Goal: Information Seeking & Learning: Learn about a topic

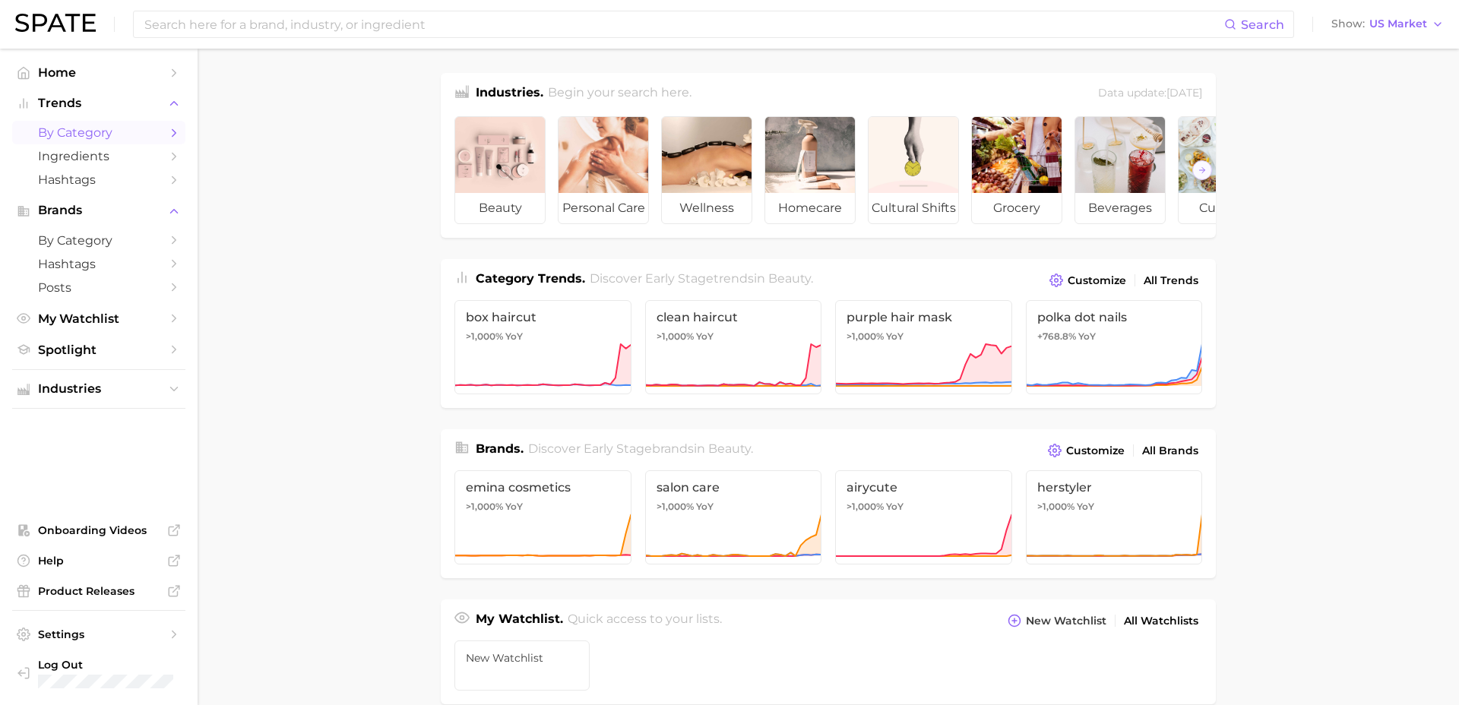
click at [108, 131] on span "by Category" at bounding box center [99, 132] width 122 height 14
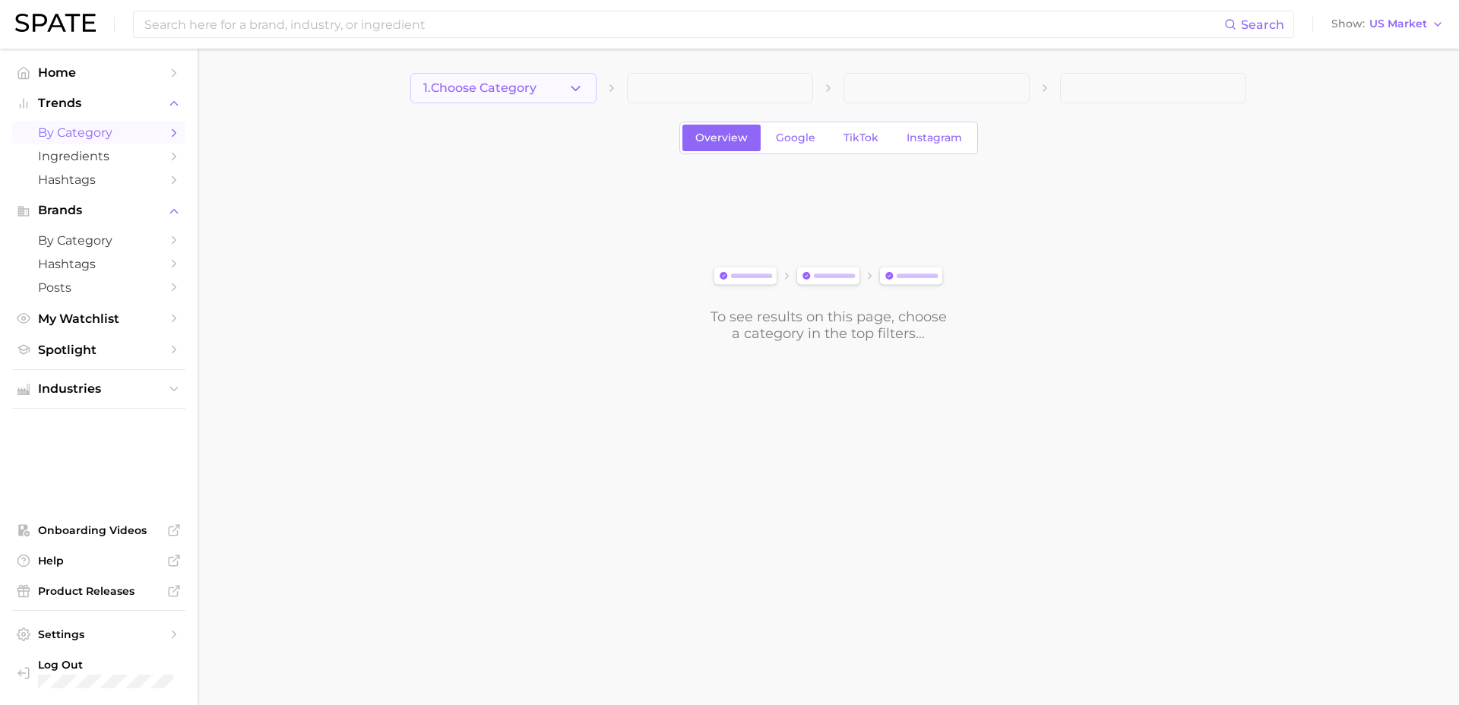
click at [524, 76] on button "1. Choose Category" at bounding box center [503, 88] width 186 height 30
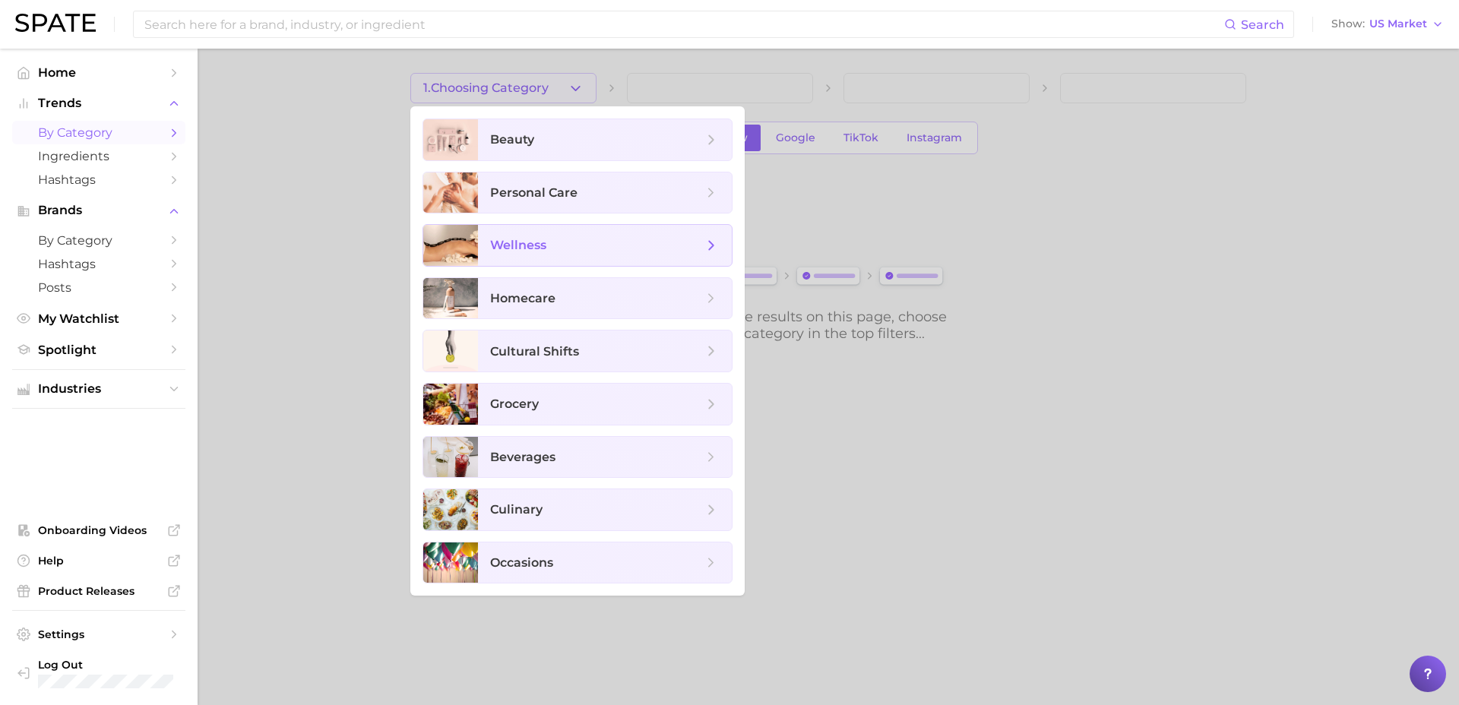
click at [542, 243] on span "wellness" at bounding box center [518, 245] width 56 height 14
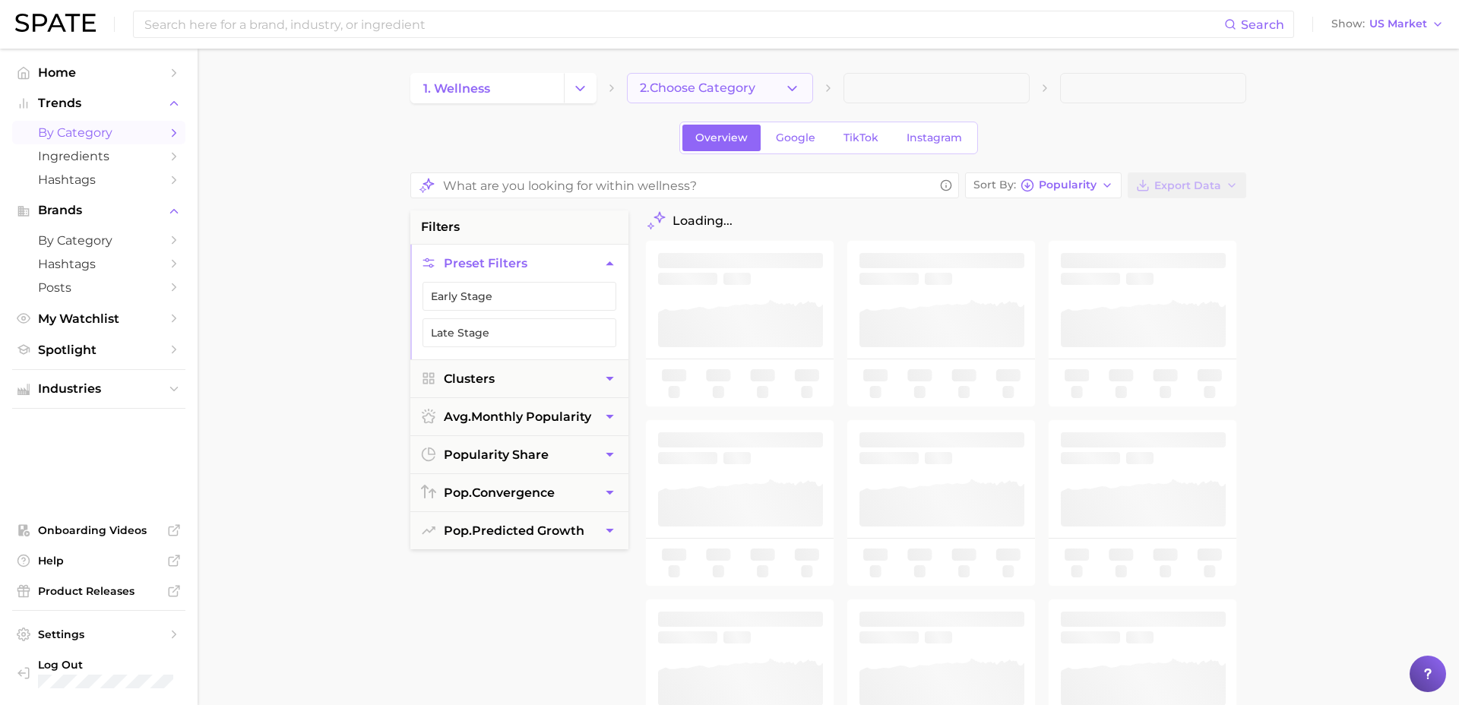
click at [759, 93] on button "2. Choose Category" at bounding box center [720, 88] width 186 height 30
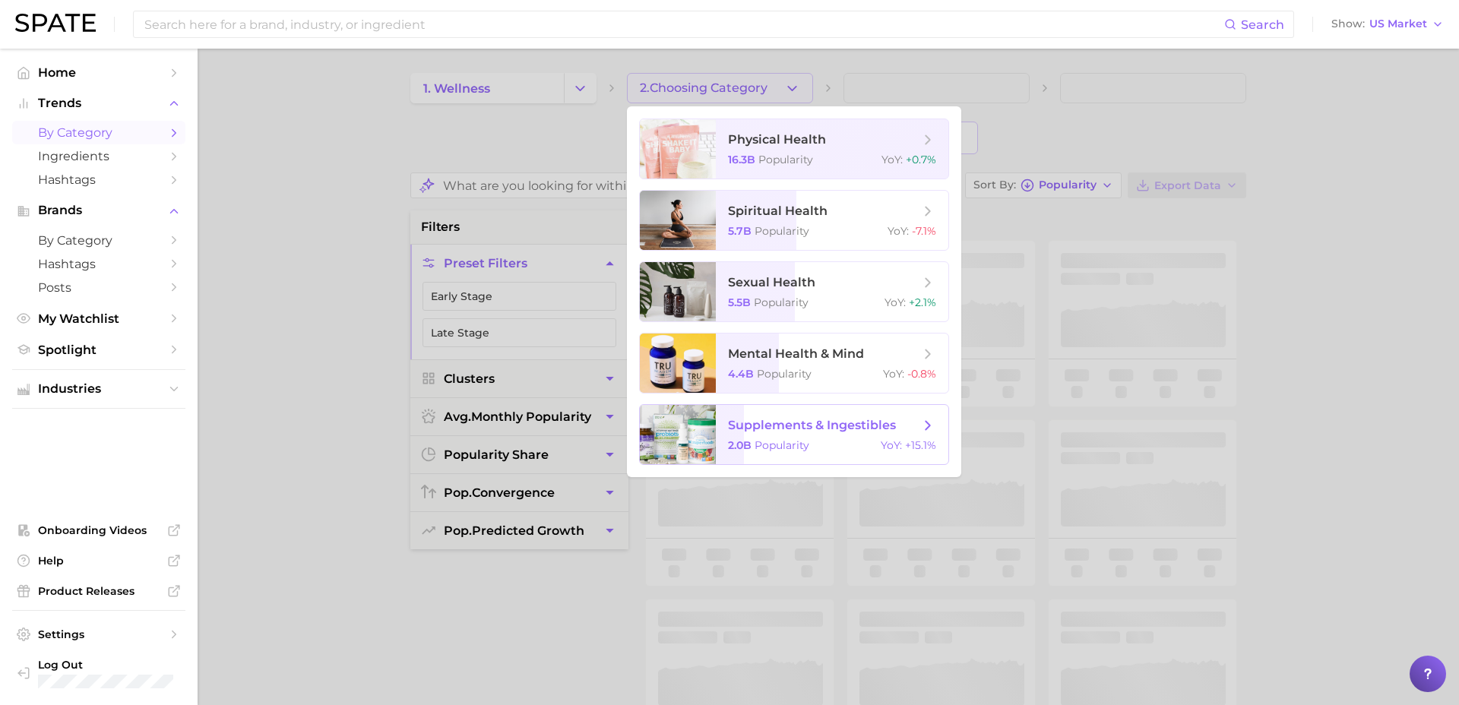
click at [838, 430] on span "supplements & ingestibles" at bounding box center [812, 425] width 168 height 14
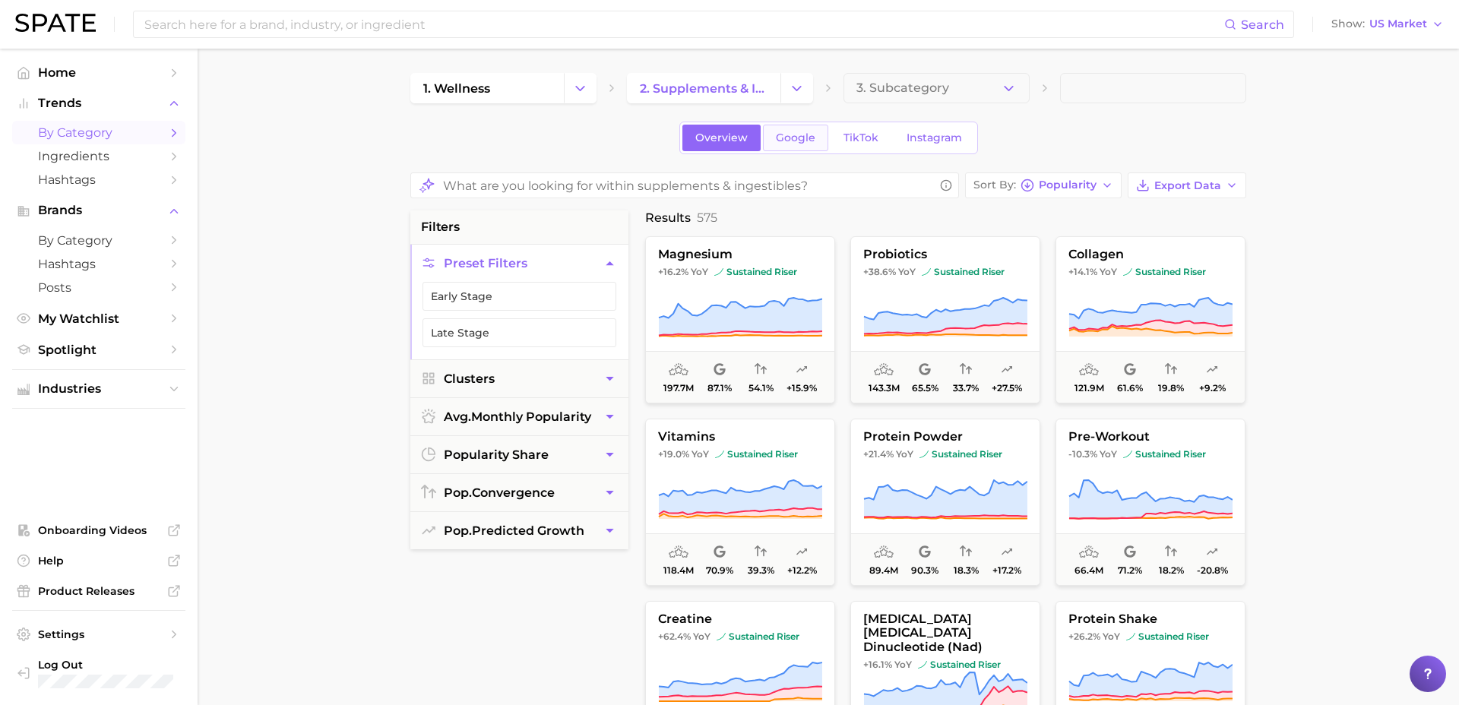
click at [796, 141] on span "Google" at bounding box center [796, 137] width 40 height 13
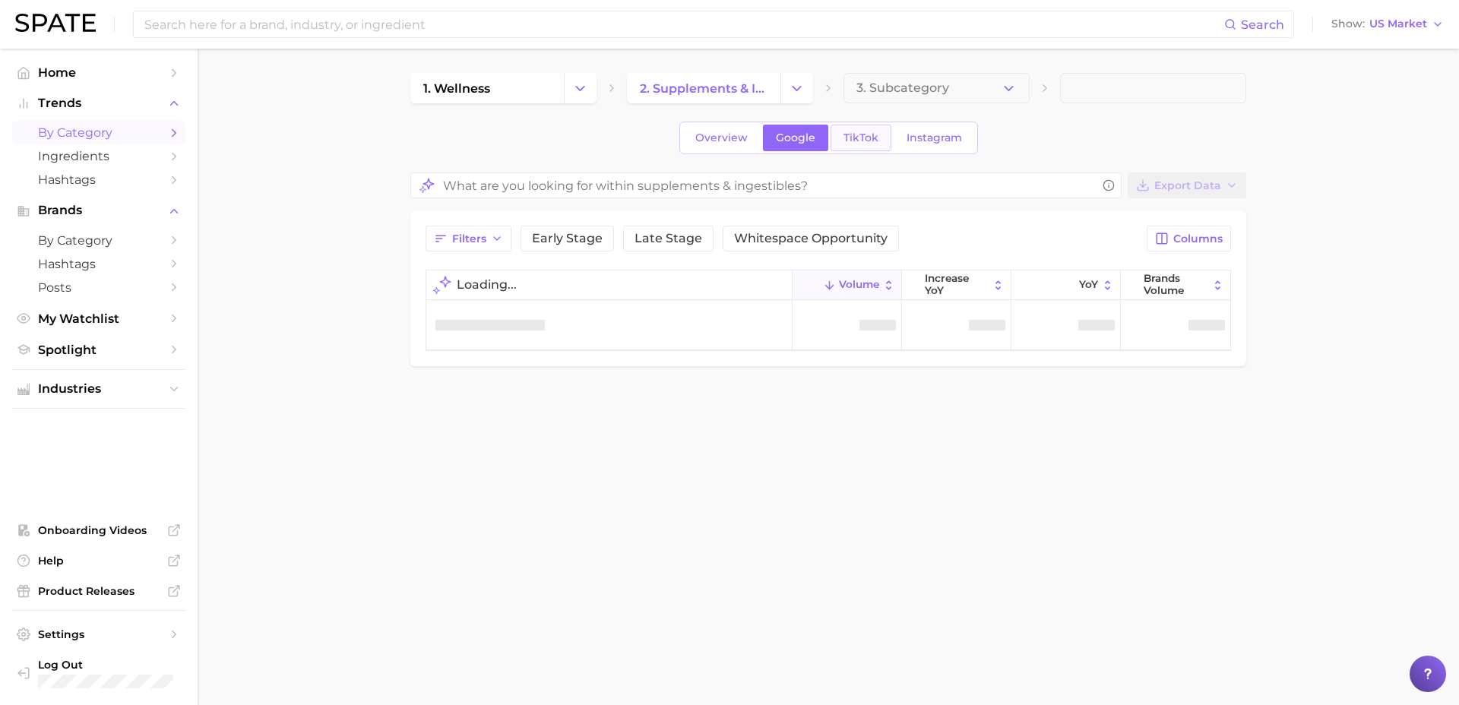
click at [852, 131] on span "TikTok" at bounding box center [861, 137] width 35 height 13
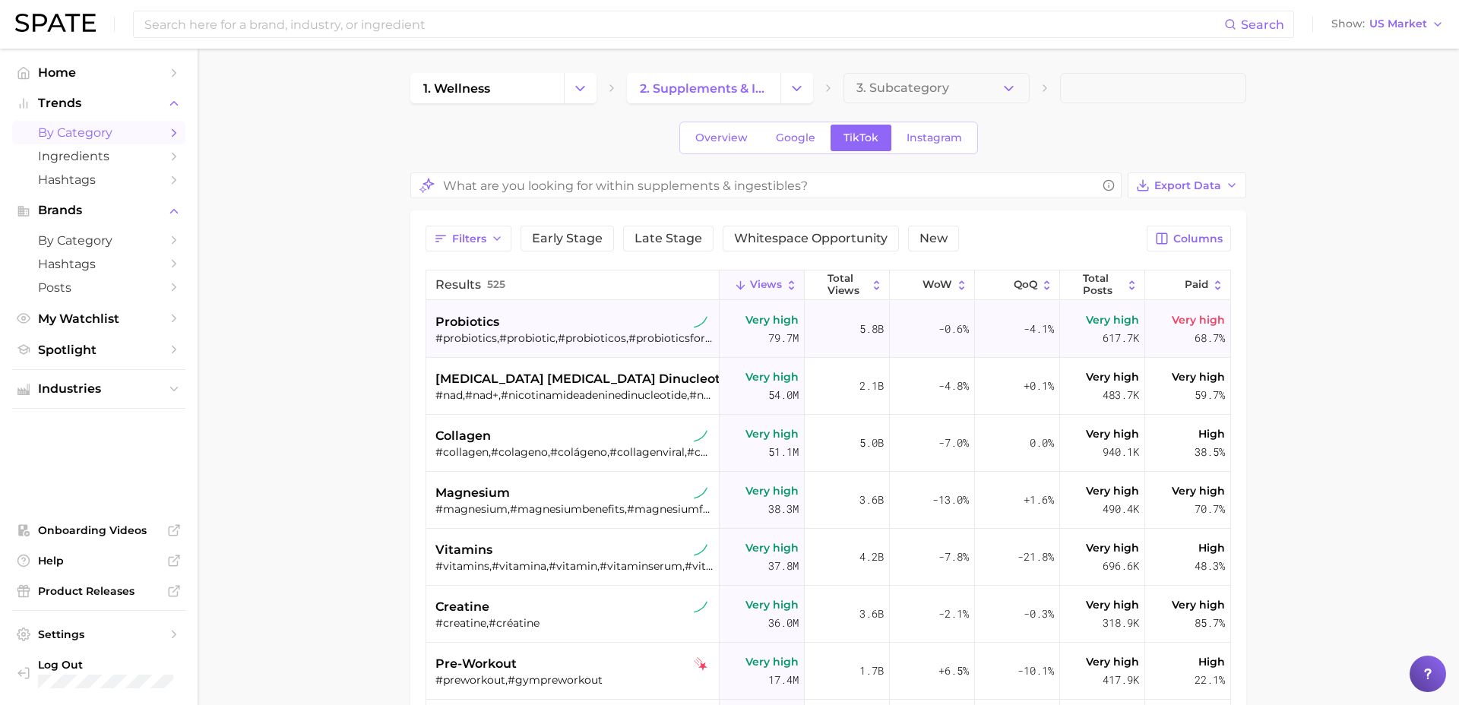
click at [553, 328] on div "probiotics" at bounding box center [574, 322] width 278 height 18
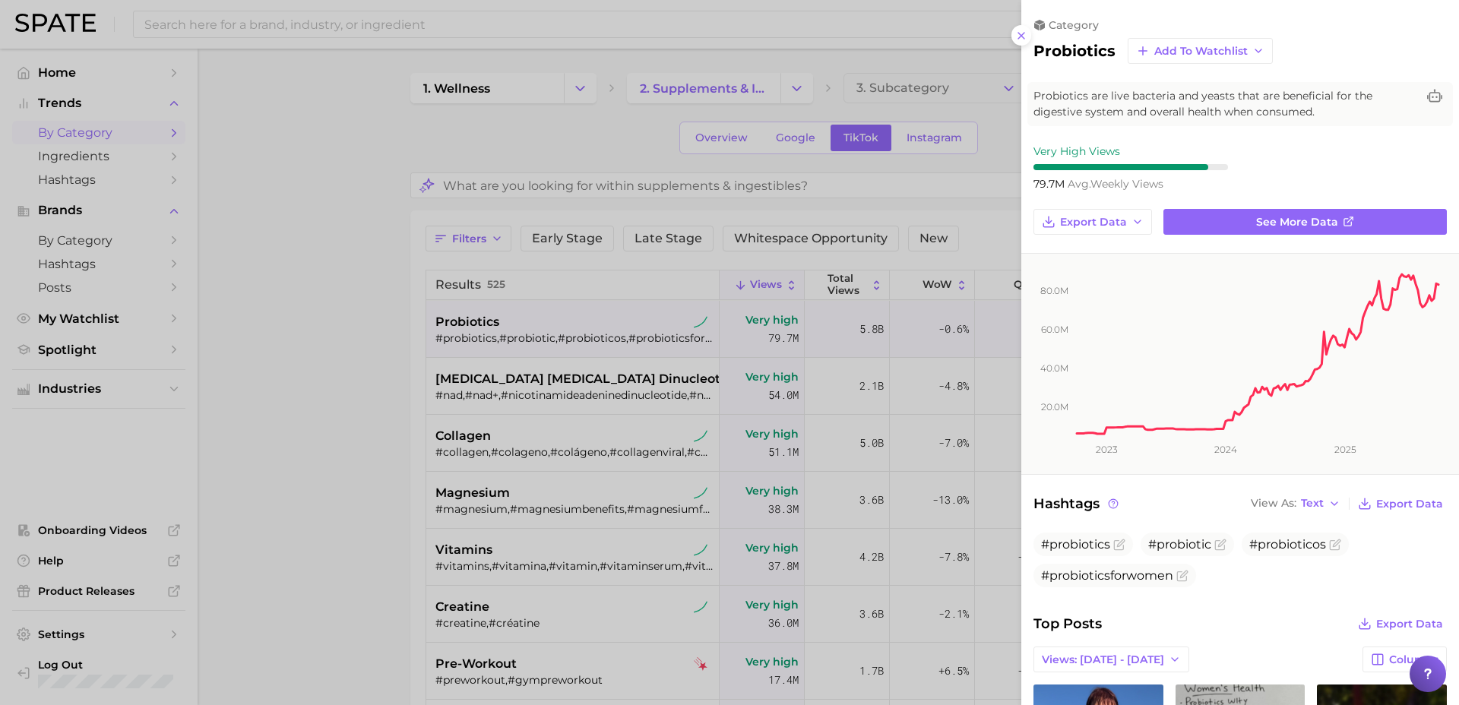
click at [297, 301] on div at bounding box center [729, 352] width 1459 height 705
